Goal: Task Accomplishment & Management: Use online tool/utility

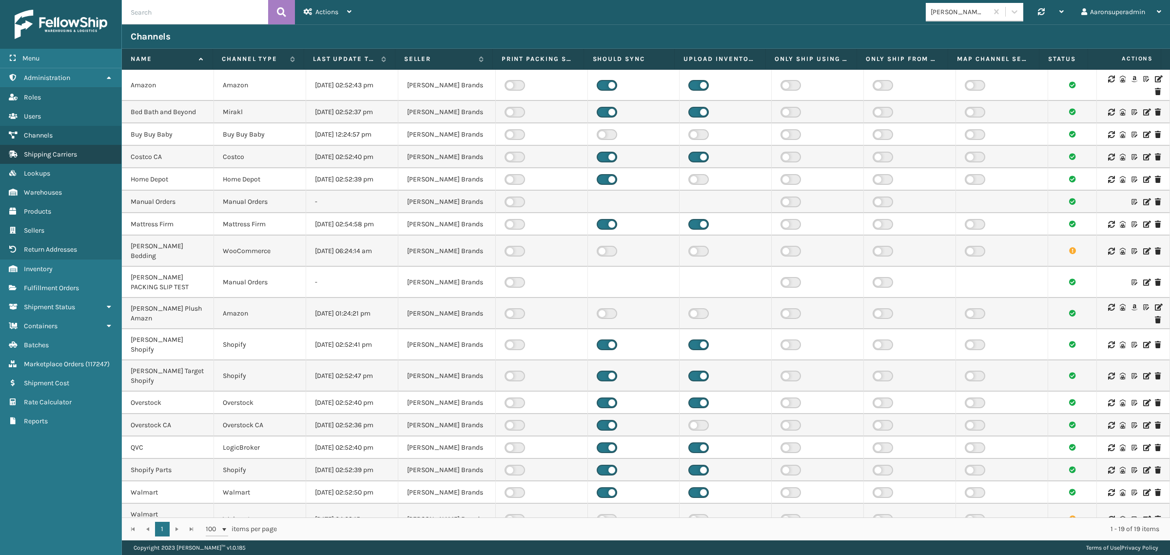
click at [38, 152] on span "Shipping Carriers" at bounding box center [50, 154] width 53 height 8
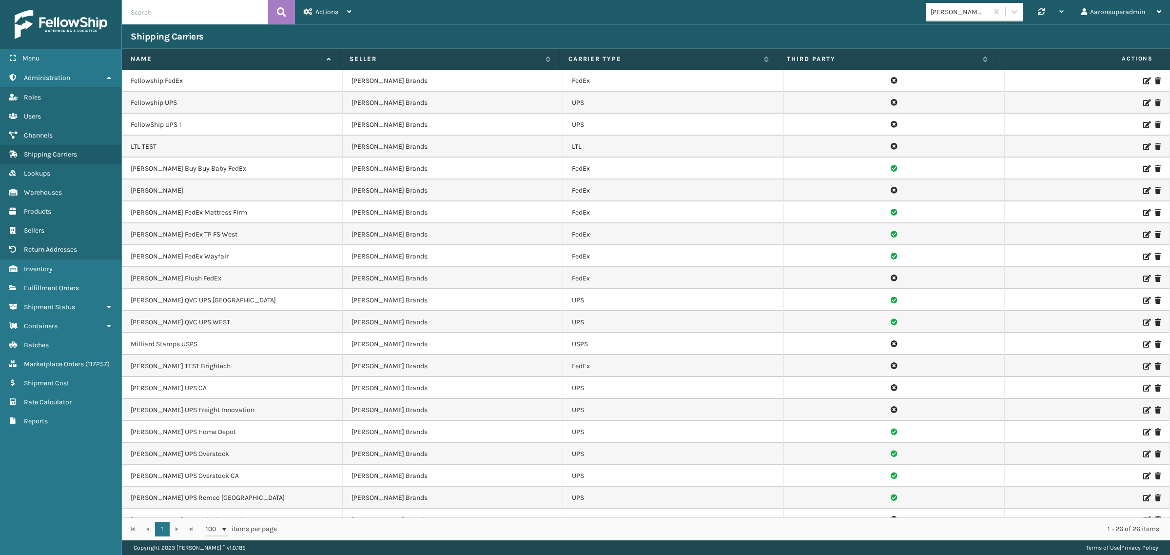
click at [179, 19] on input "text" at bounding box center [195, 12] width 146 height 24
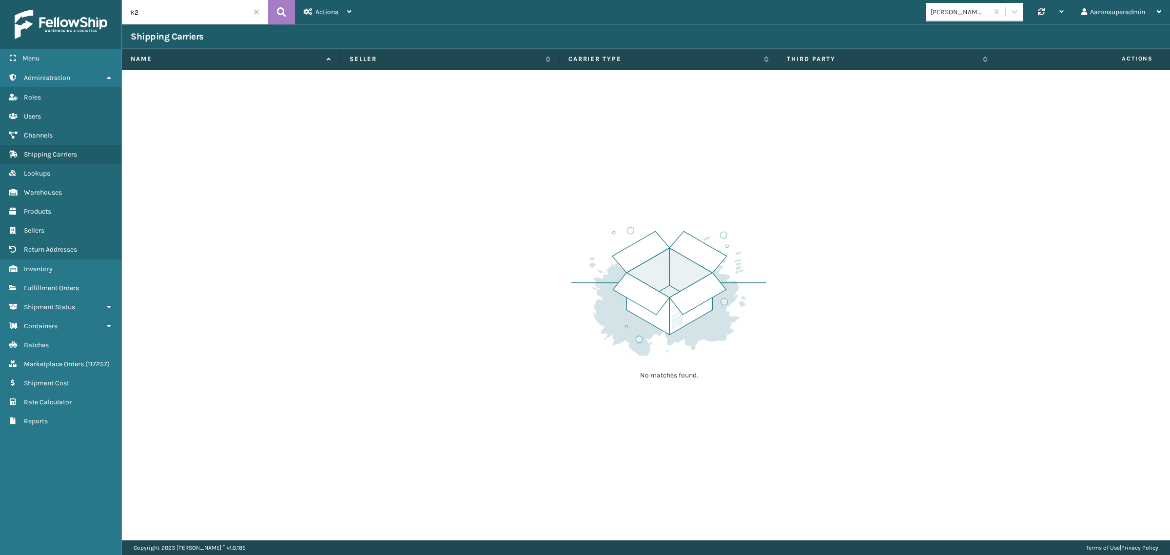
click at [249, 15] on input "k2" at bounding box center [195, 12] width 146 height 24
type input "k"
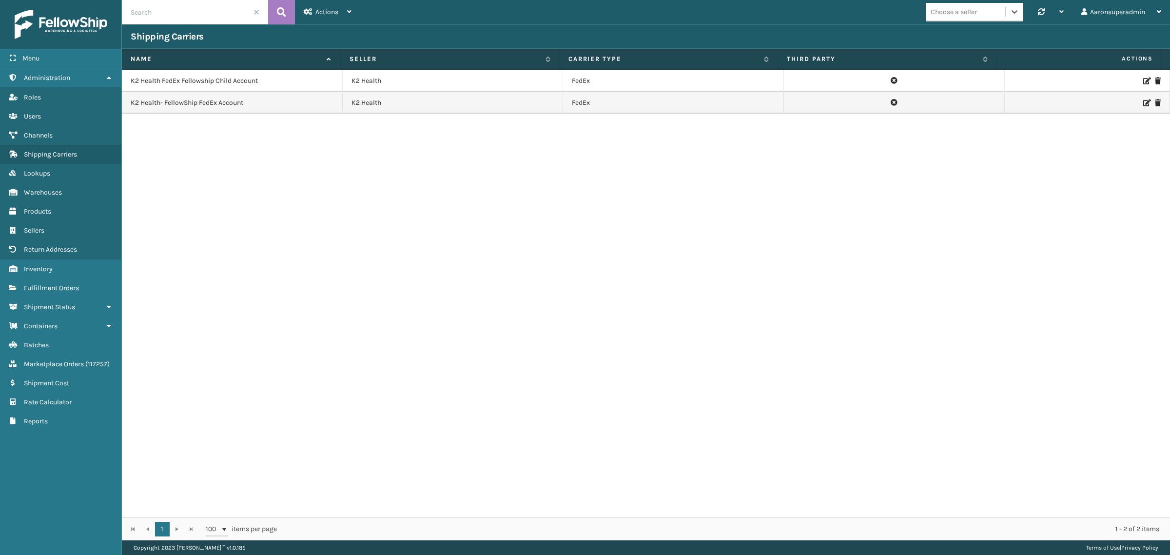
click at [977, 11] on div "Choose a seller" at bounding box center [965, 12] width 79 height 16
click at [527, 231] on div "K2 Health FedEx Fellowship Child Account K2 Health FedEx K2 Health- FellowShip …" at bounding box center [646, 294] width 1049 height 448
click at [1144, 81] on icon at bounding box center [1147, 81] width 6 height 7
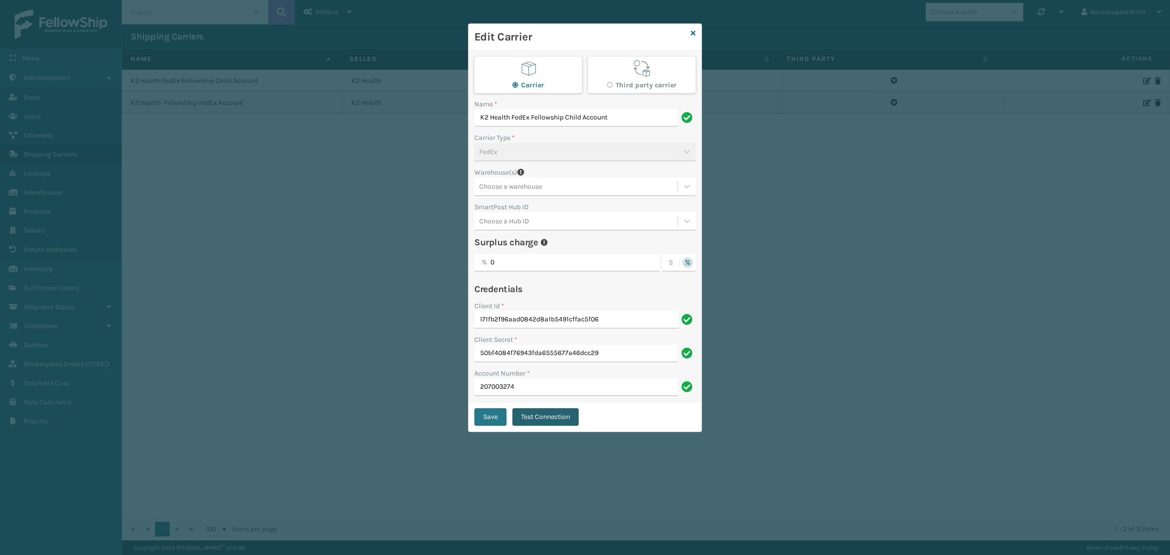
click at [544, 421] on button "Test Connection" at bounding box center [546, 417] width 66 height 18
click at [693, 34] on icon at bounding box center [693, 33] width 5 height 7
